Goal: Transaction & Acquisition: Purchase product/service

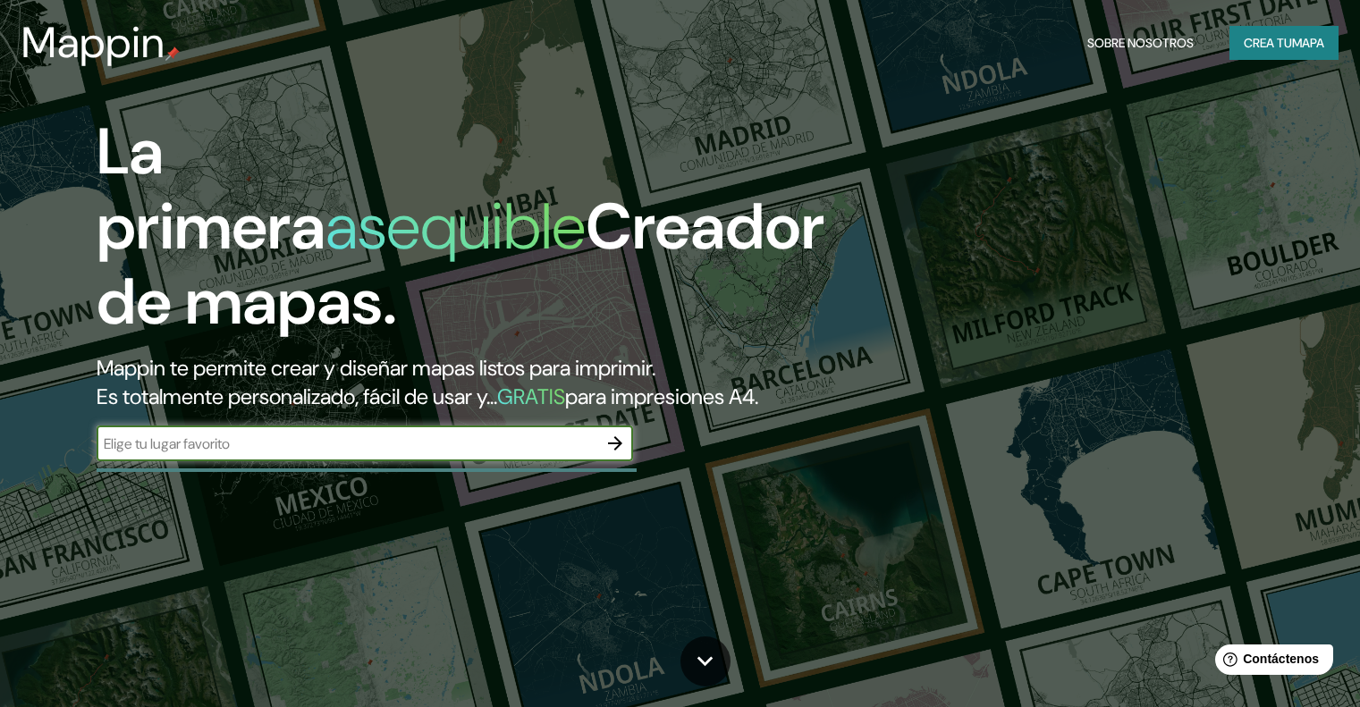
click at [375, 454] on input "text" at bounding box center [347, 444] width 501 height 21
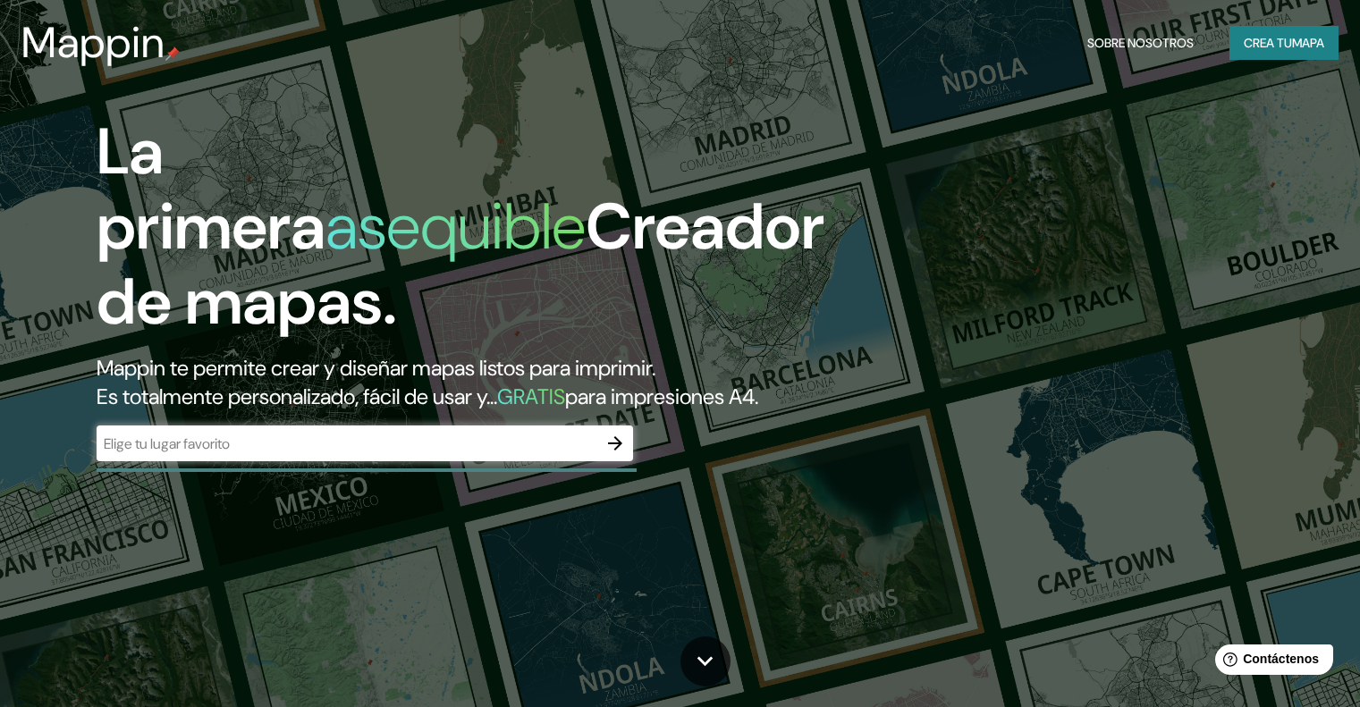
click at [641, 467] on div "La primera asequible Creador de mapas. Mappin te permite crear y diseñar mapas …" at bounding box center [437, 296] width 816 height 365
click at [623, 454] on icon "button" at bounding box center [615, 443] width 21 height 21
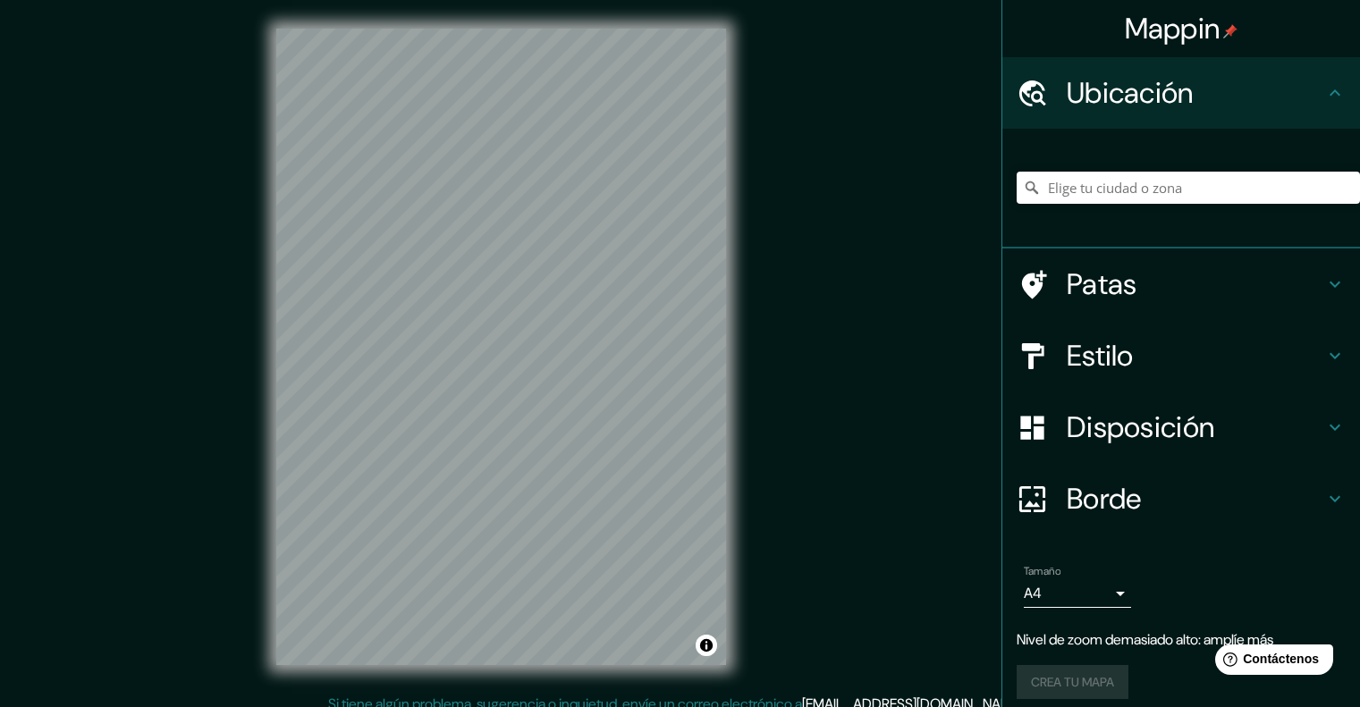
click at [771, 345] on div "Mappin Ubicación Patas Estilo Disposición Borde Elige un borde. Consejo : puede…" at bounding box center [680, 361] width 1360 height 723
drag, startPoint x: 1226, startPoint y: 173, endPoint x: 1224, endPoint y: 183, distance: 10.9
click at [1224, 176] on input "Elige tu ciudad o zona" at bounding box center [1188, 188] width 343 height 32
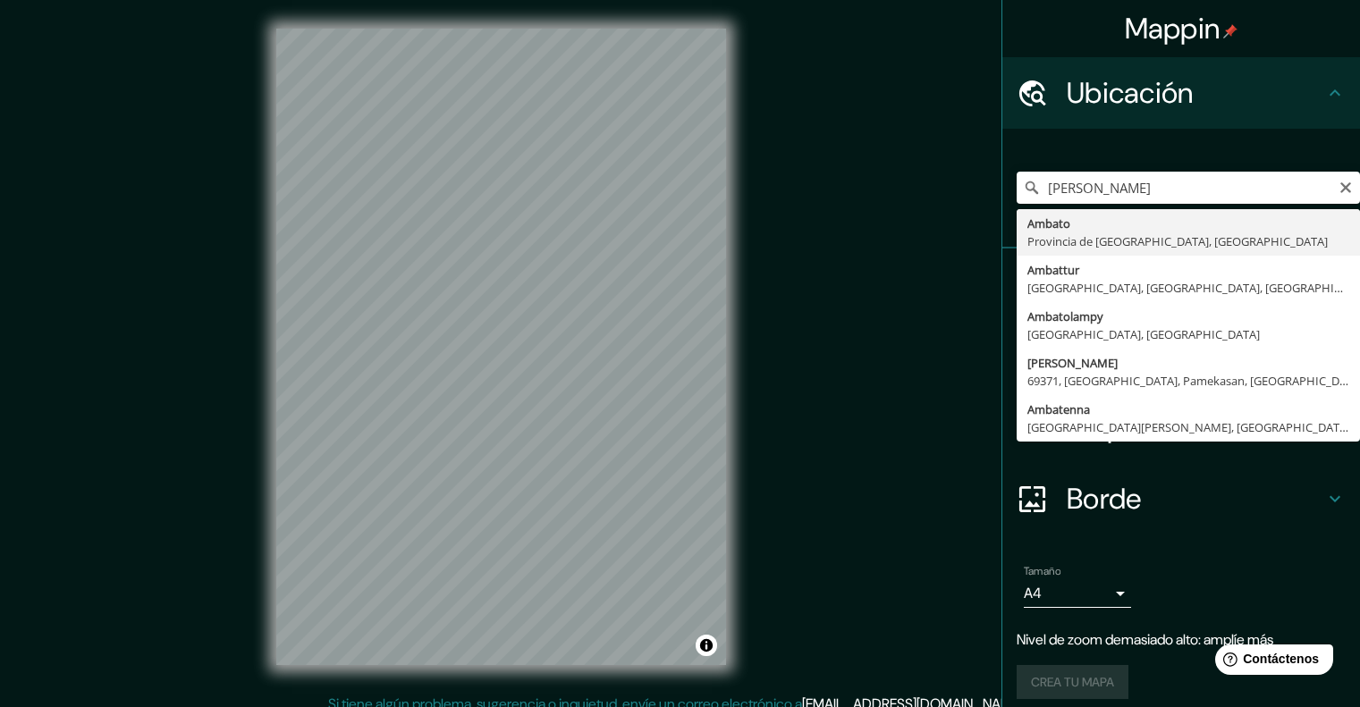
type input "Ambato, [GEOGRAPHIC_DATA], [GEOGRAPHIC_DATA]"
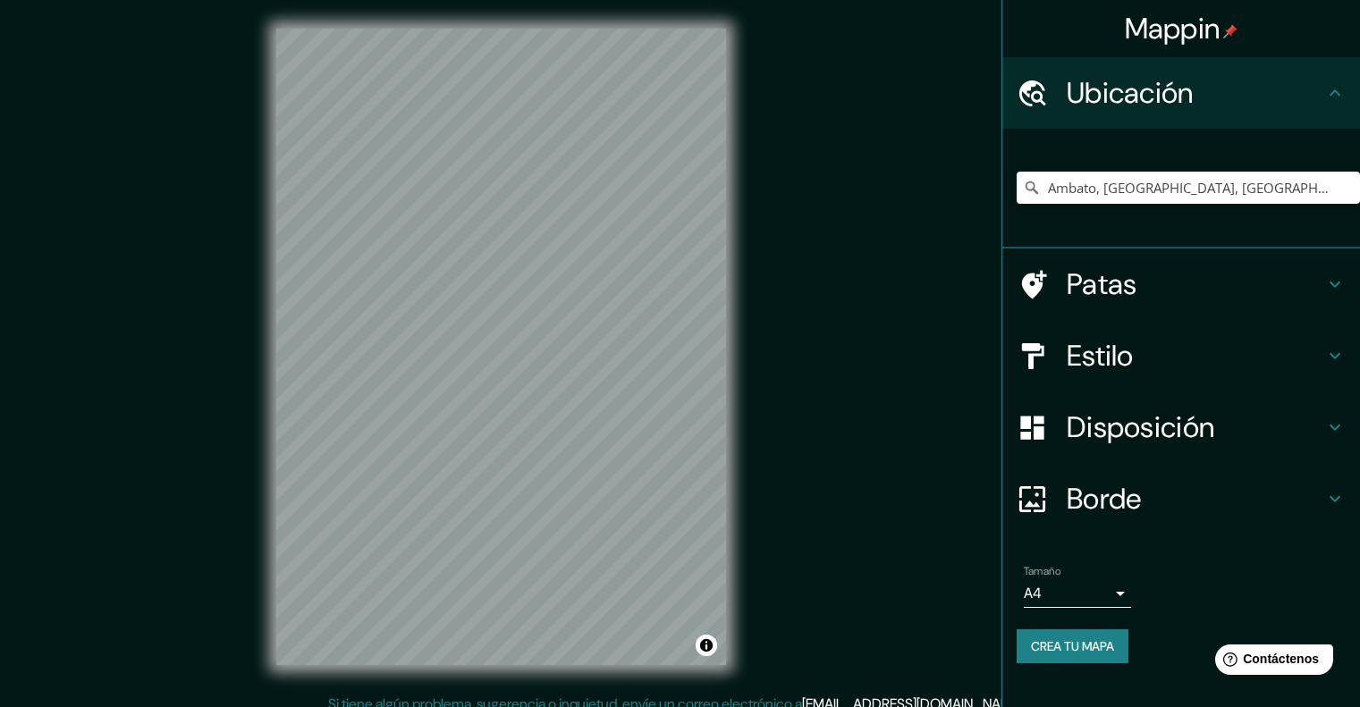
click at [1121, 355] on font "Estilo" at bounding box center [1100, 356] width 67 height 38
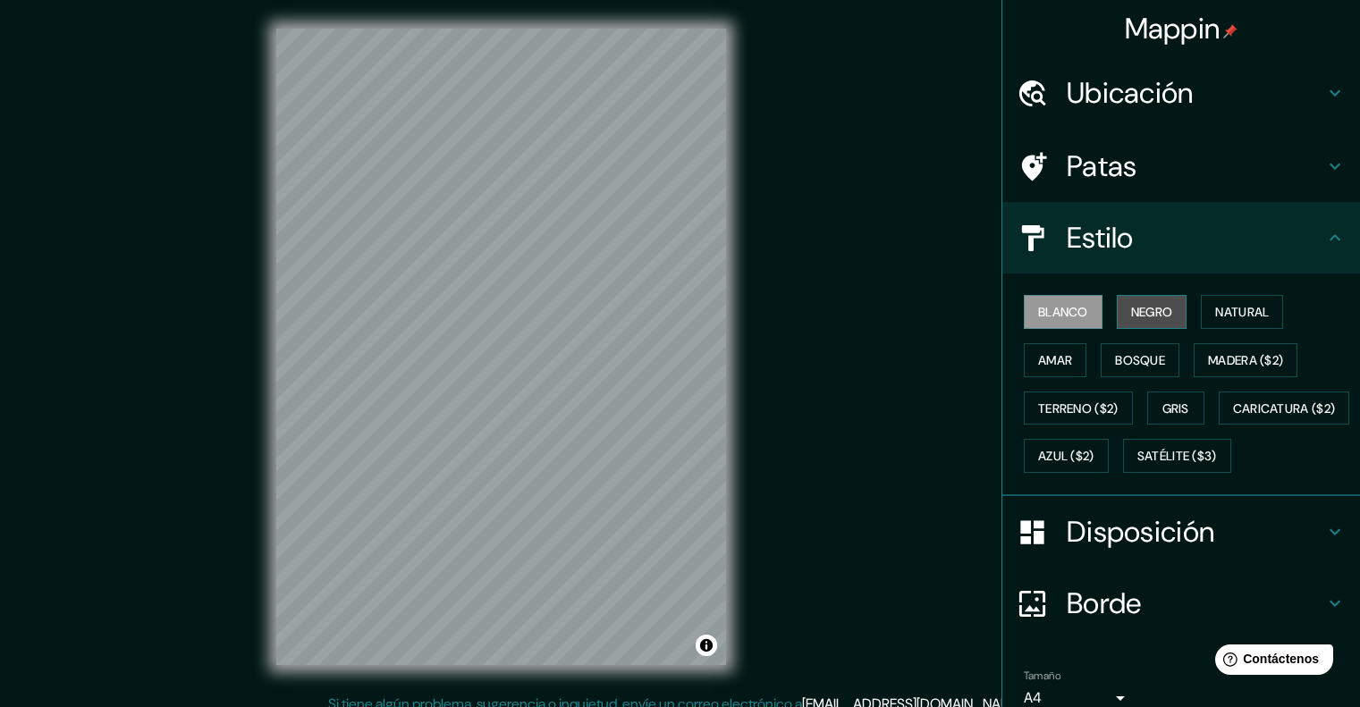
click at [1131, 312] on font "Negro" at bounding box center [1152, 312] width 42 height 16
drag, startPoint x: 1047, startPoint y: 316, endPoint x: 885, endPoint y: 351, distance: 165.6
click at [1047, 316] on font "Blanco" at bounding box center [1063, 312] width 50 height 16
drag, startPoint x: 1157, startPoint y: 340, endPoint x: 1154, endPoint y: 349, distance: 9.3
click at [1159, 341] on div "Blanco Negro Natural Amar Bosque Madera ($2) Terreno ($2) Gris Caricatura ($2) …" at bounding box center [1188, 384] width 343 height 192
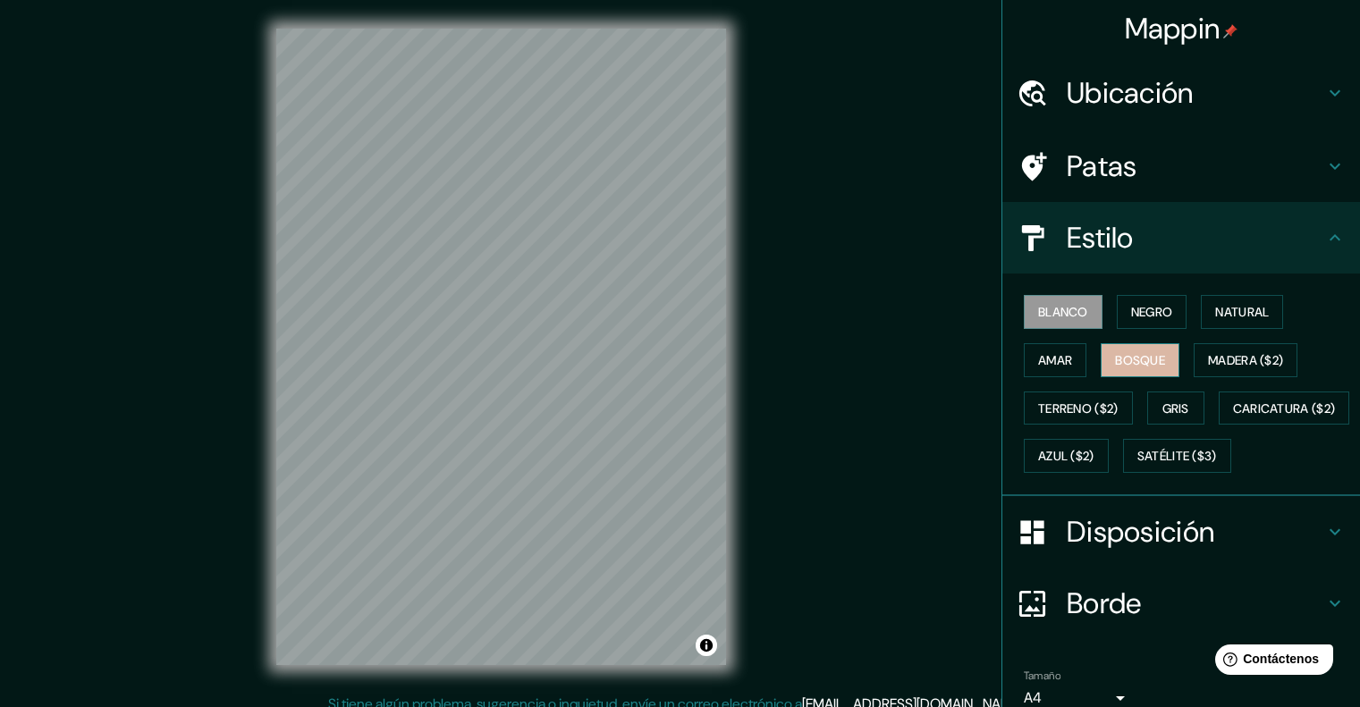
click at [1154, 349] on font "Bosque" at bounding box center [1140, 360] width 50 height 23
click at [1137, 355] on font "Bosque" at bounding box center [1140, 360] width 50 height 16
click at [1044, 315] on font "Blanco" at bounding box center [1063, 312] width 50 height 16
